Goal: Transaction & Acquisition: Purchase product/service

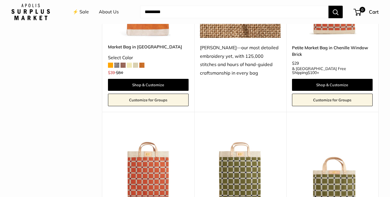
scroll to position [1088, 0]
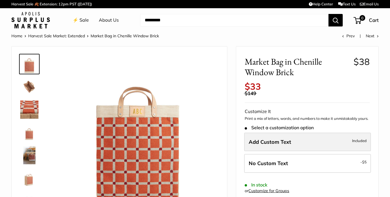
click at [265, 139] on label "Add Custom Text Included" at bounding box center [307, 142] width 127 height 19
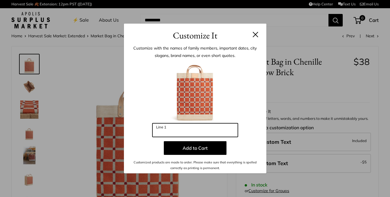
click at [186, 130] on input "Line 1" at bounding box center [194, 130] width 85 height 14
type input "***"
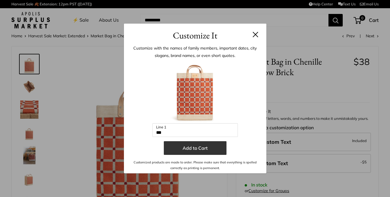
click at [185, 149] on button "Add to Cart" at bounding box center [195, 148] width 63 height 14
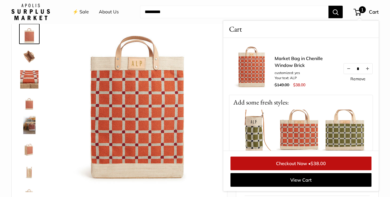
scroll to position [32, 0]
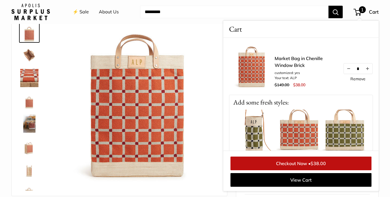
click at [349, 134] on img at bounding box center [345, 133] width 46 height 46
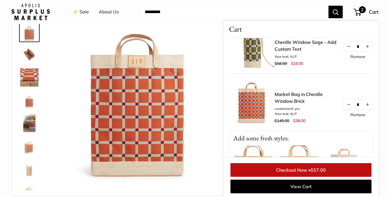
scroll to position [22, 0]
click at [358, 56] on link "Remove" at bounding box center [358, 56] width 15 height 4
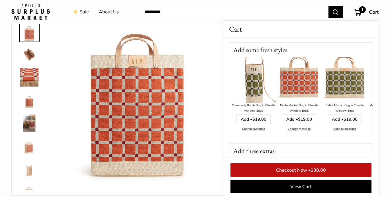
scroll to position [61, 0]
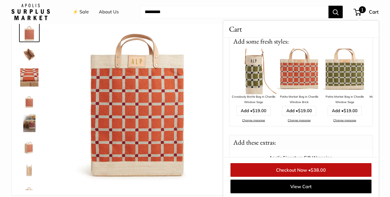
click at [251, 123] on div "Change message" at bounding box center [254, 120] width 46 height 5
click at [251, 121] on link "Change message" at bounding box center [253, 121] width 23 height 4
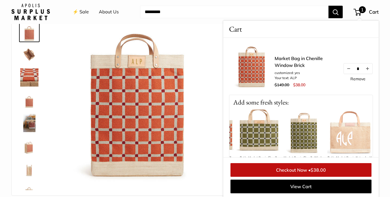
scroll to position [0, 87]
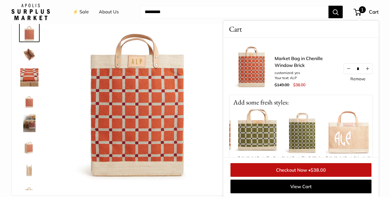
click at [261, 124] on img at bounding box center [258, 133] width 46 height 46
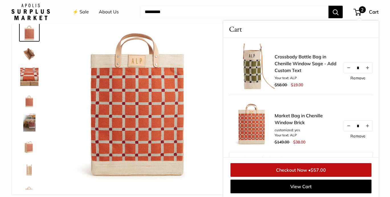
click at [354, 77] on link "Remove" at bounding box center [358, 78] width 15 height 4
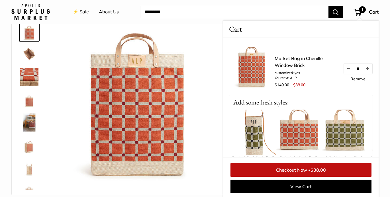
click at [285, 131] on img at bounding box center [299, 133] width 46 height 46
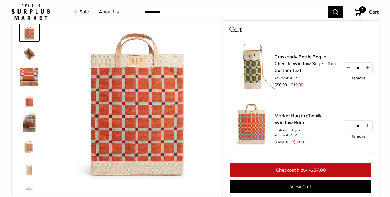
scroll to position [33, 0]
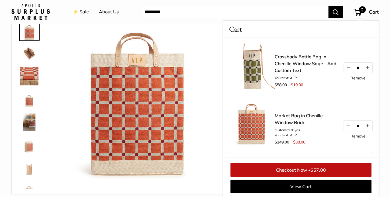
click at [361, 77] on link "Remove" at bounding box center [358, 78] width 15 height 4
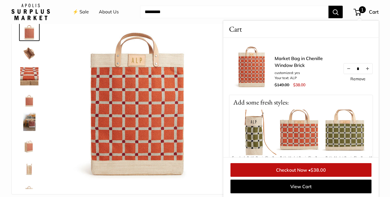
scroll to position [34, 0]
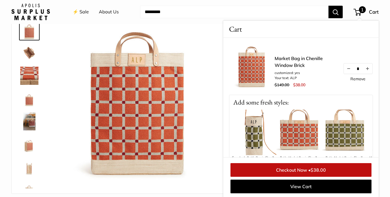
click at [84, 13] on link "⚡️ Sale" at bounding box center [81, 12] width 16 height 9
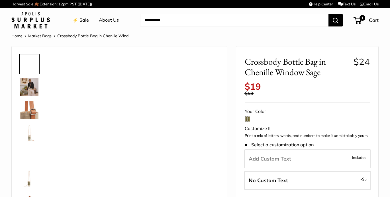
type input "***"
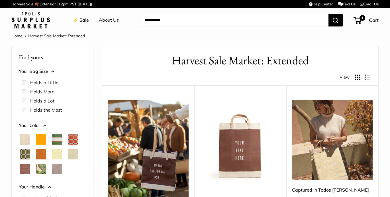
click at [22, 154] on span "Chenille Window Sage" at bounding box center [25, 154] width 10 height 10
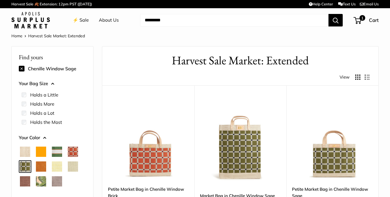
click at [0, 0] on img at bounding box center [0, 0] width 0 height 0
click at [42, 184] on span "Palm Leaf" at bounding box center [41, 181] width 10 height 10
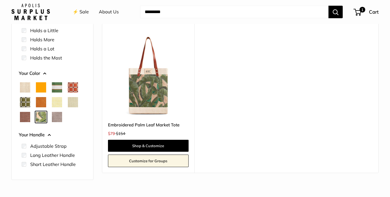
scroll to position [71, 0]
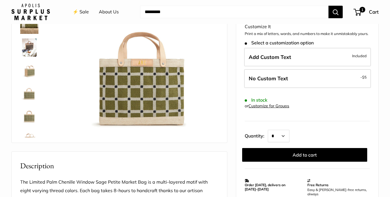
scroll to position [90, 0]
